Goal: Navigation & Orientation: Understand site structure

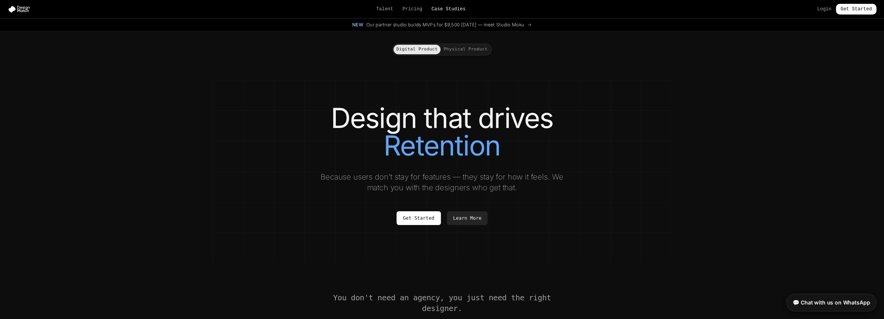
click at [444, 8] on link "Case Studies" at bounding box center [448, 9] width 34 height 6
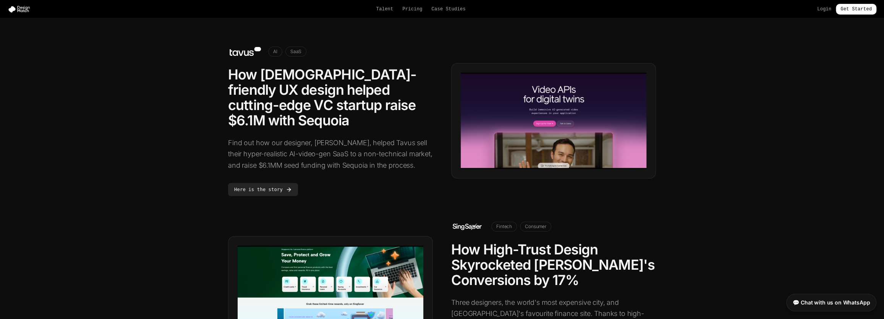
scroll to position [173, 0]
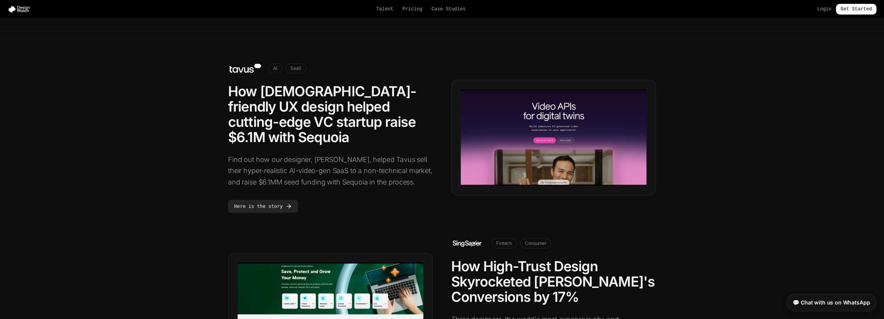
click at [710, 139] on section "AI SaaS How 5-year-old-friendly UX design helped cutting-edge VC startup raise …" at bounding box center [442, 303] width 884 height 542
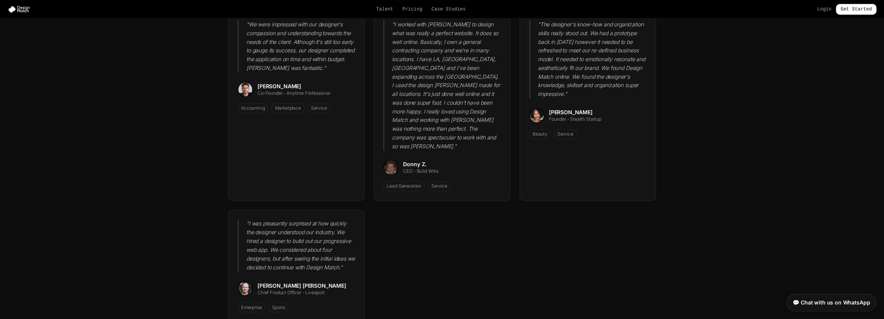
scroll to position [1215, 0]
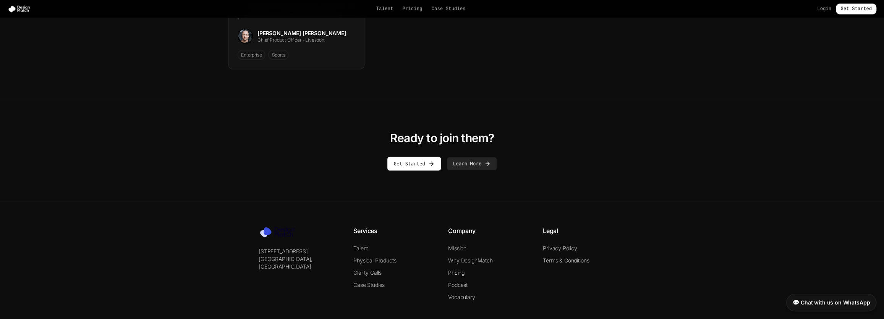
click at [458, 269] on link "Pricing" at bounding box center [456, 272] width 16 height 6
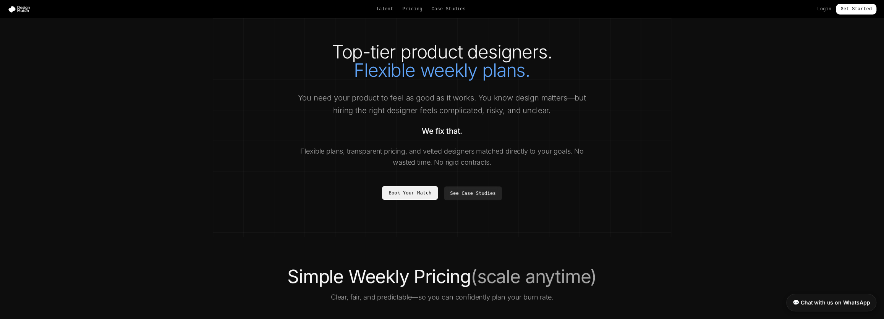
click at [409, 195] on link "Book Your Match" at bounding box center [410, 193] width 56 height 14
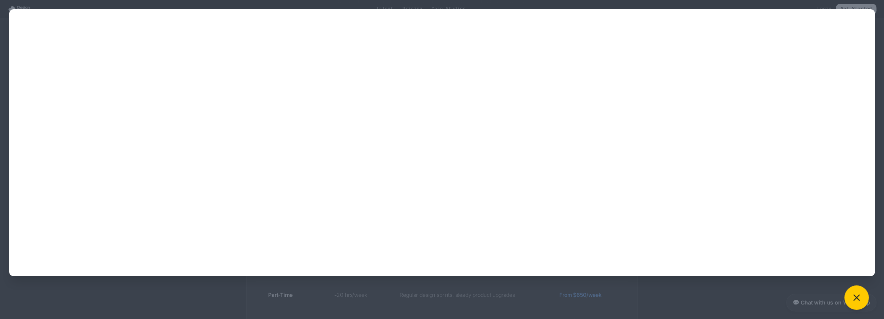
scroll to position [115, 0]
click at [861, 299] on icon at bounding box center [856, 297] width 11 height 11
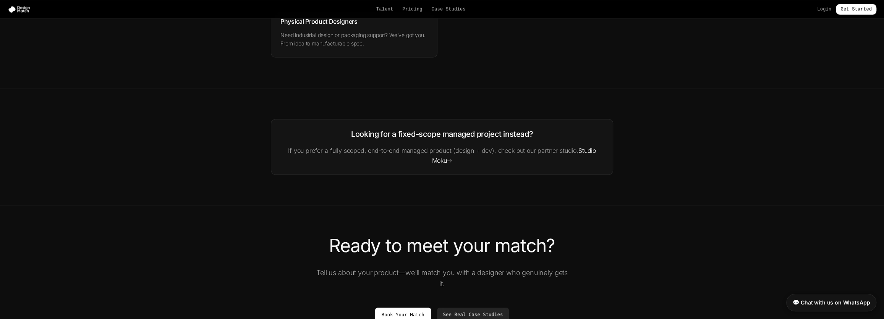
scroll to position [1379, 0]
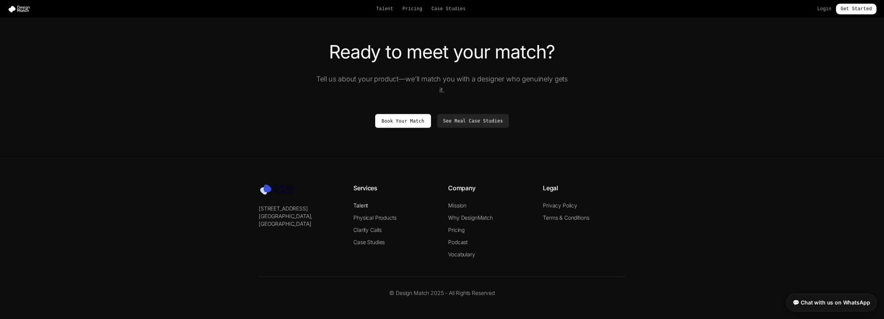
click at [358, 202] on link "Talent" at bounding box center [360, 205] width 15 height 6
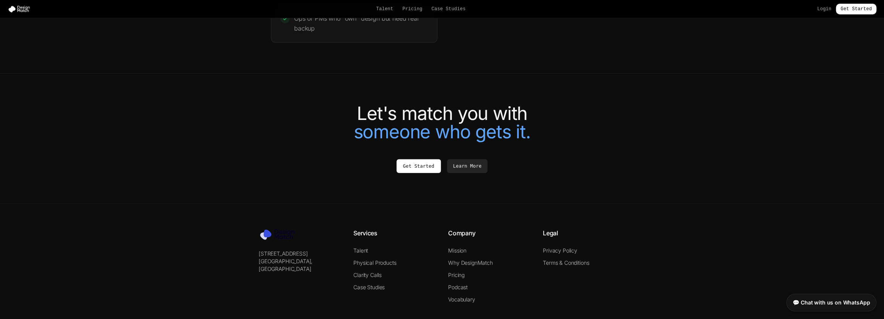
scroll to position [1680, 0]
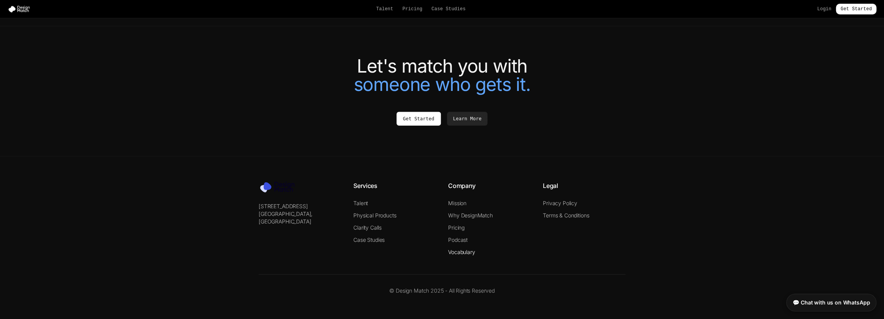
click at [466, 251] on link "Vocabulary" at bounding box center [461, 252] width 27 height 6
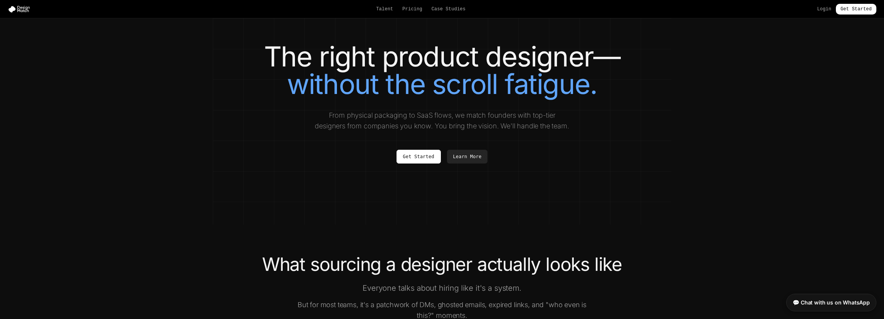
scroll to position [1680, 0]
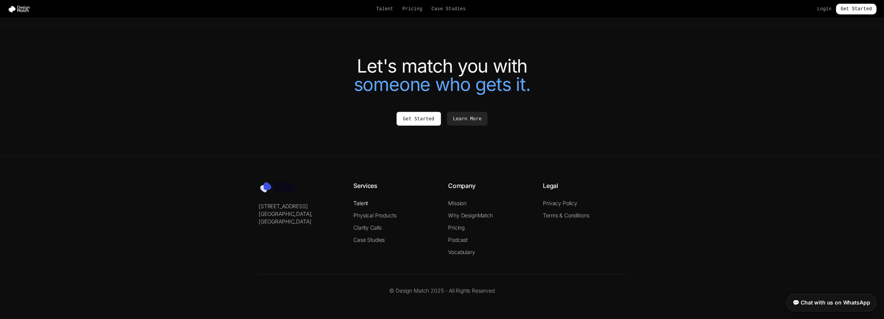
click at [364, 203] on link "Talent" at bounding box center [360, 203] width 15 height 6
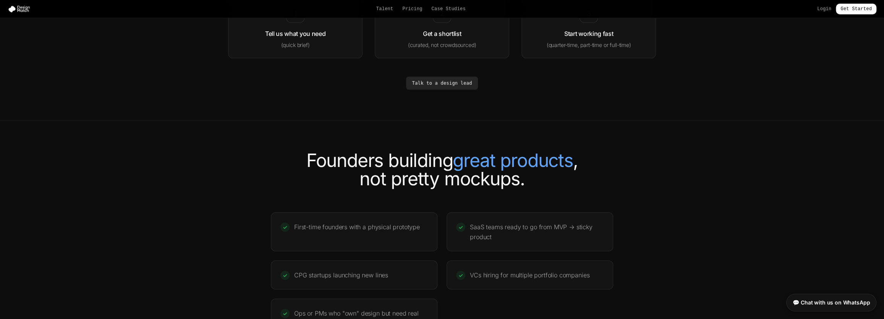
scroll to position [1680, 0]
